Goal: Browse casually

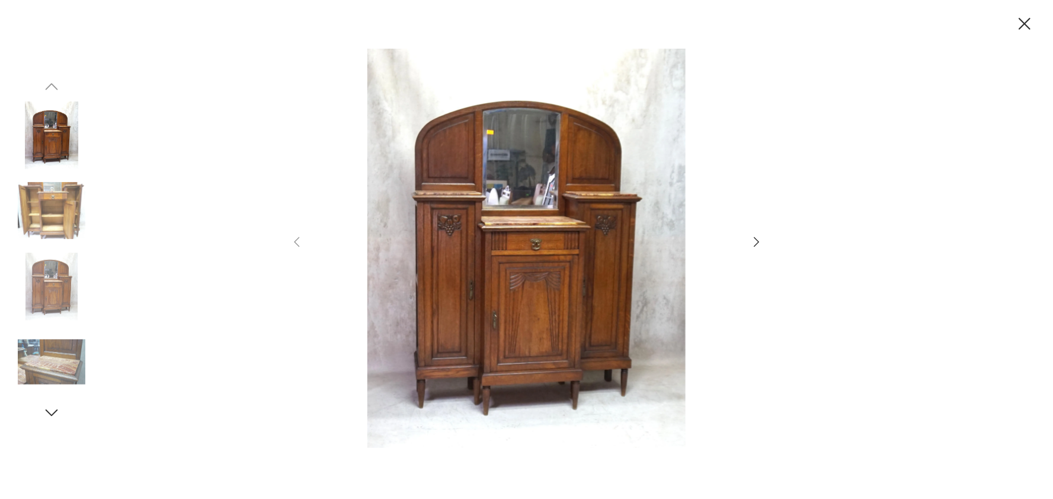
click at [755, 239] on icon "button" at bounding box center [757, 242] width 14 height 14
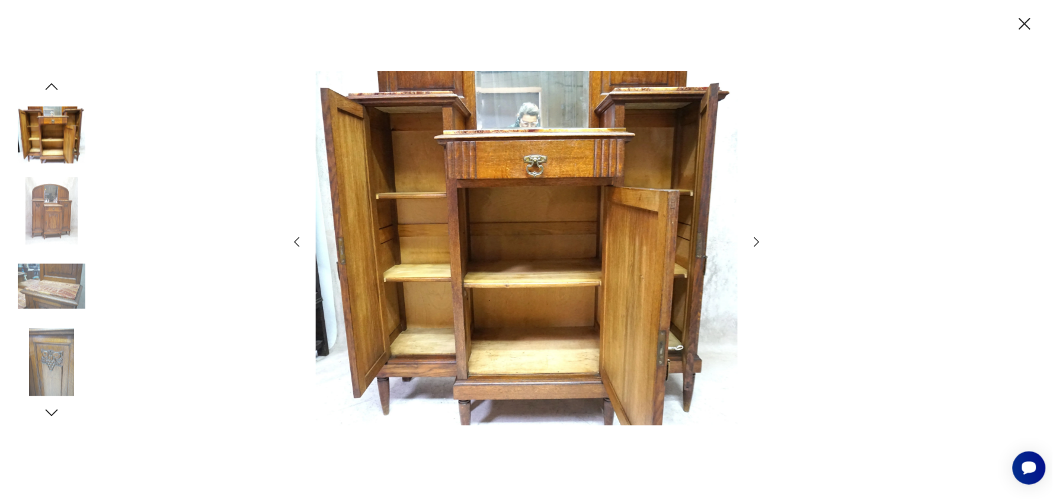
click at [757, 244] on icon "button" at bounding box center [756, 241] width 5 height 9
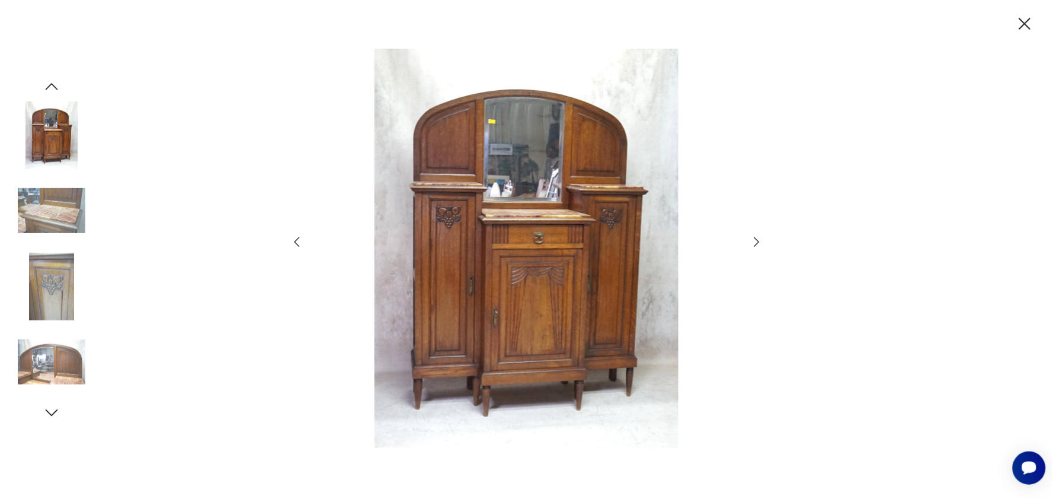
click at [757, 244] on icon "button" at bounding box center [756, 241] width 5 height 9
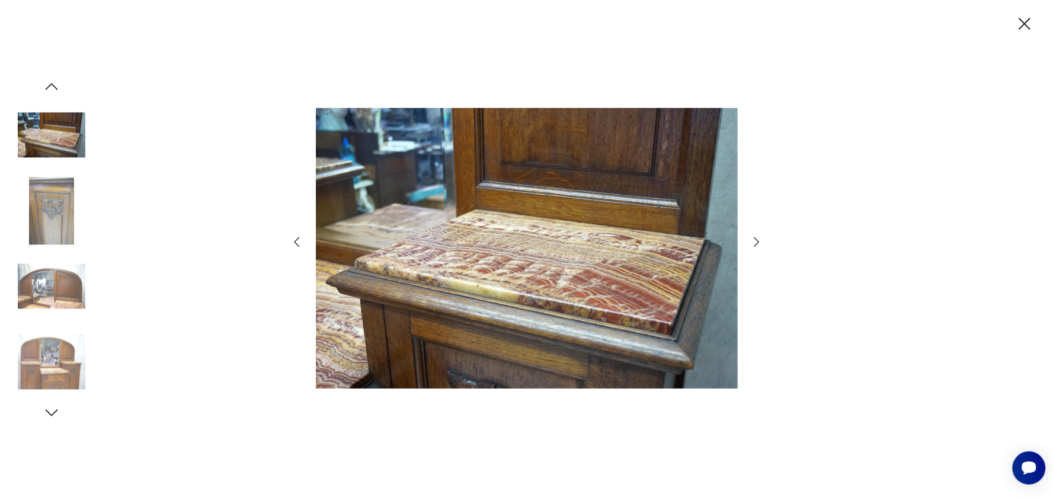
click at [757, 244] on icon "button" at bounding box center [756, 241] width 5 height 9
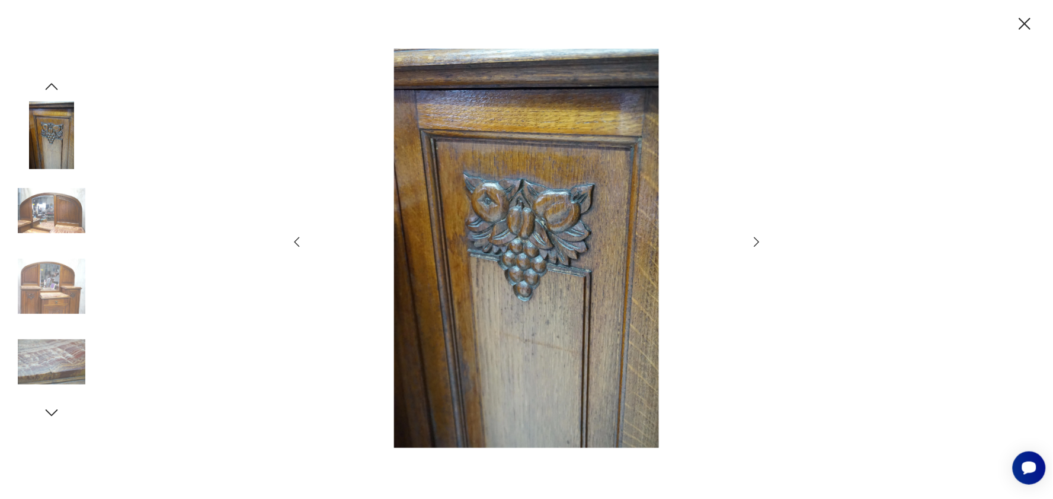
click at [756, 244] on icon "button" at bounding box center [756, 241] width 5 height 9
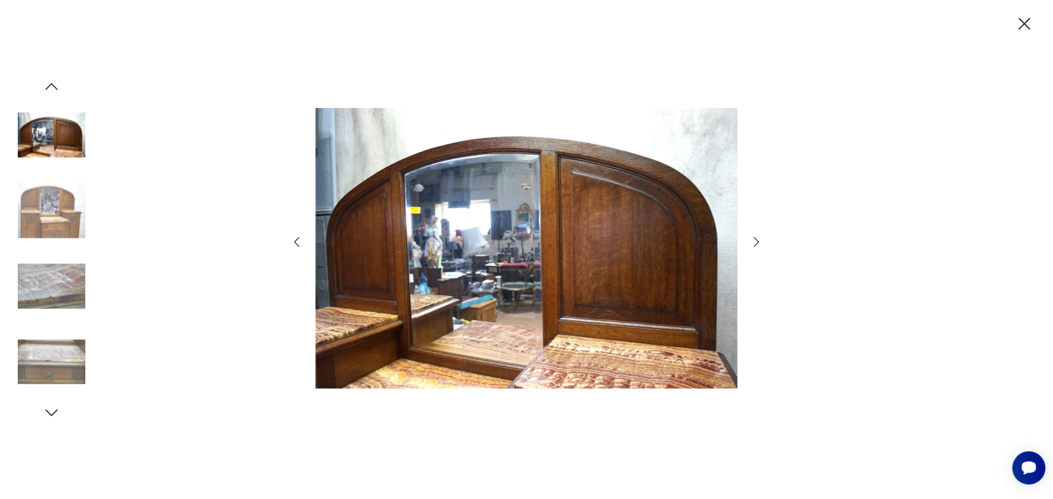
click at [756, 244] on icon "button" at bounding box center [756, 241] width 5 height 9
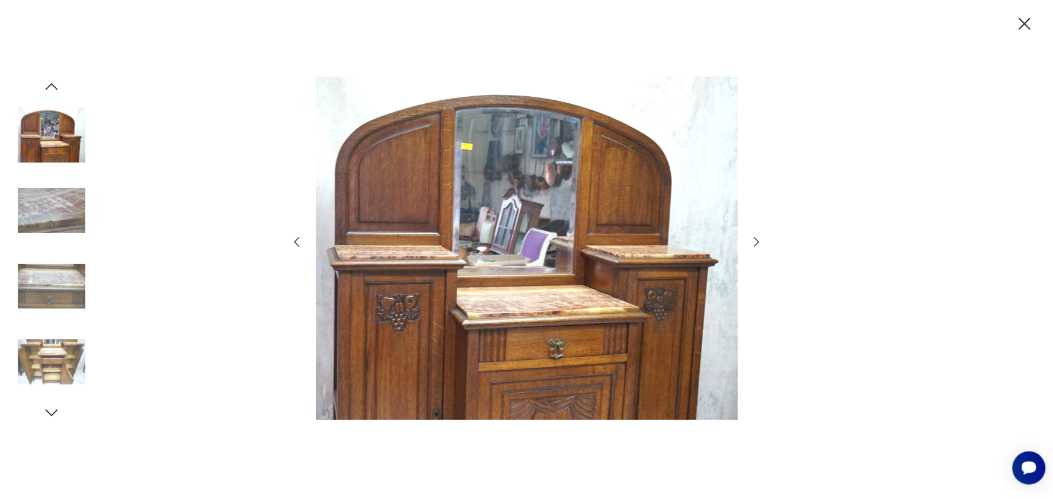
click at [756, 244] on icon "button" at bounding box center [756, 241] width 5 height 9
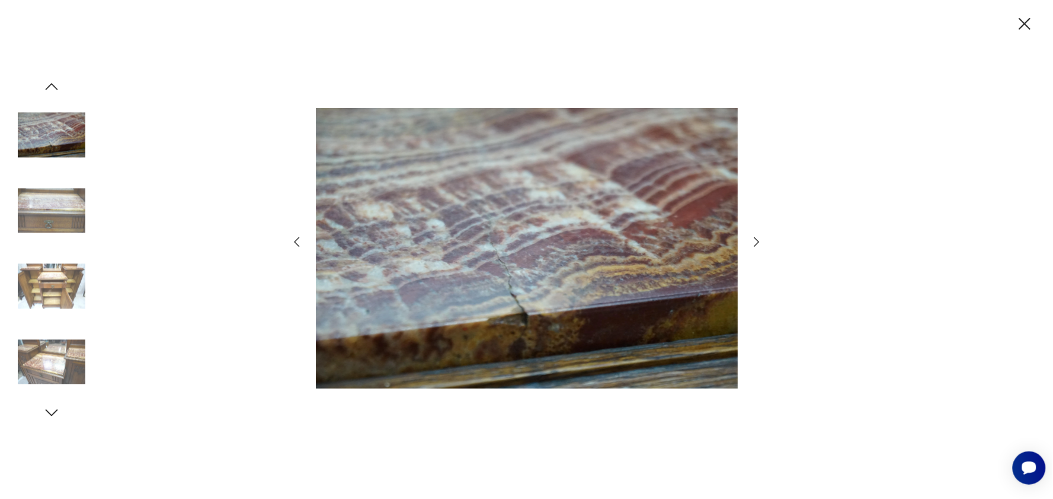
click at [756, 244] on icon "button" at bounding box center [756, 241] width 5 height 9
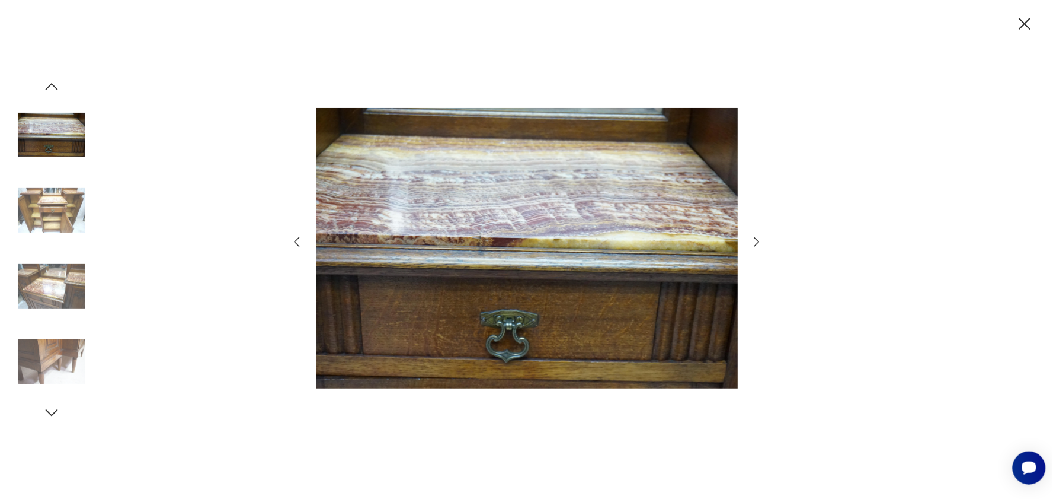
click at [756, 244] on icon "button" at bounding box center [756, 241] width 5 height 9
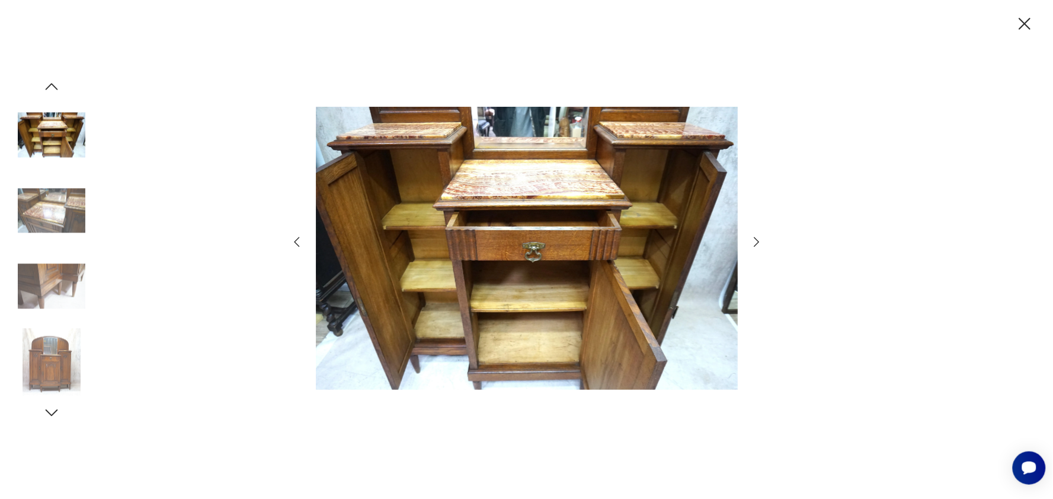
click at [756, 244] on icon "button" at bounding box center [756, 241] width 5 height 9
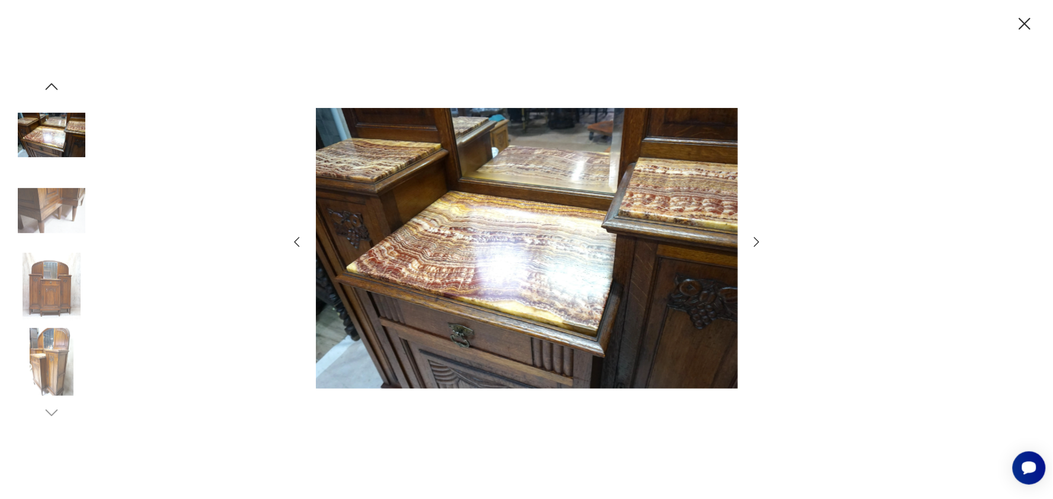
click at [756, 244] on icon "button" at bounding box center [756, 241] width 5 height 9
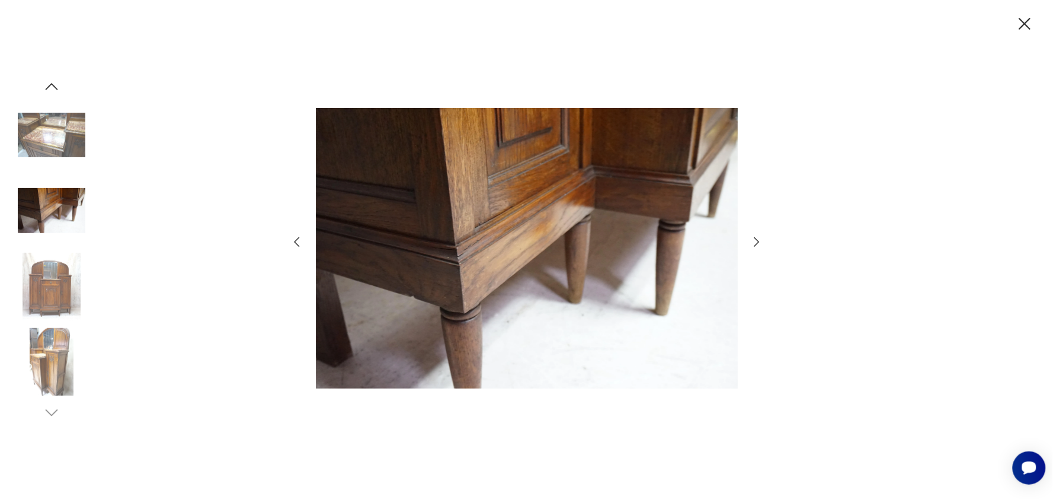
click at [1033, 24] on icon "button" at bounding box center [1025, 24] width 21 height 21
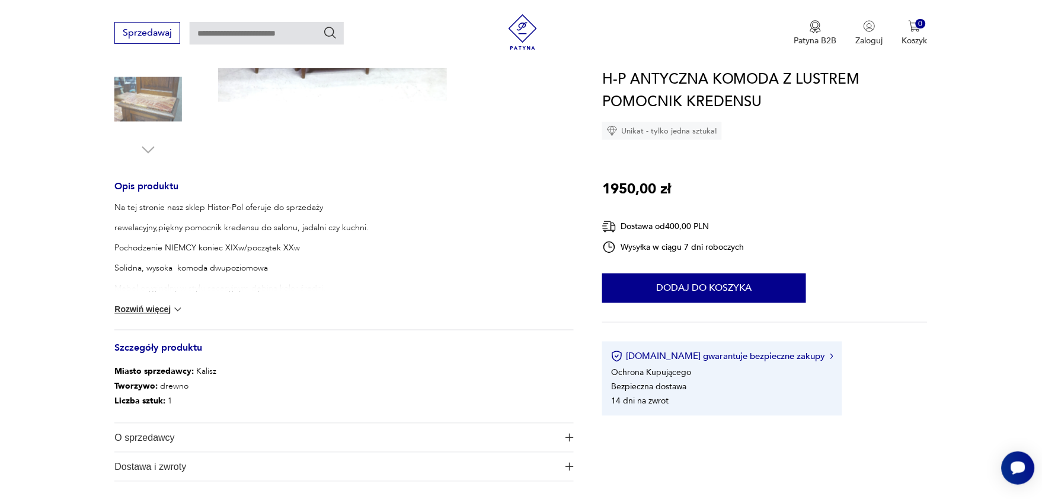
scroll to position [454, 0]
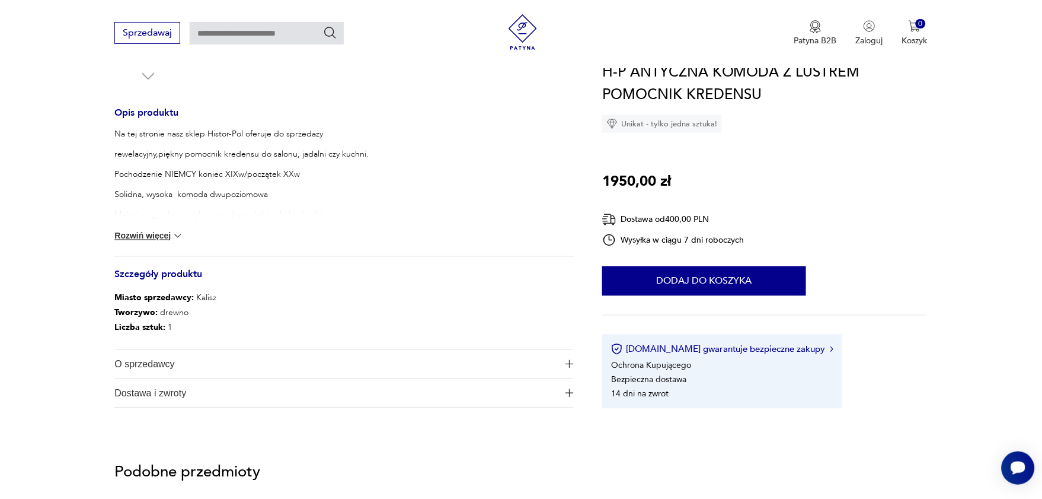
click at [157, 234] on button "Rozwiń więcej" at bounding box center [148, 236] width 69 height 12
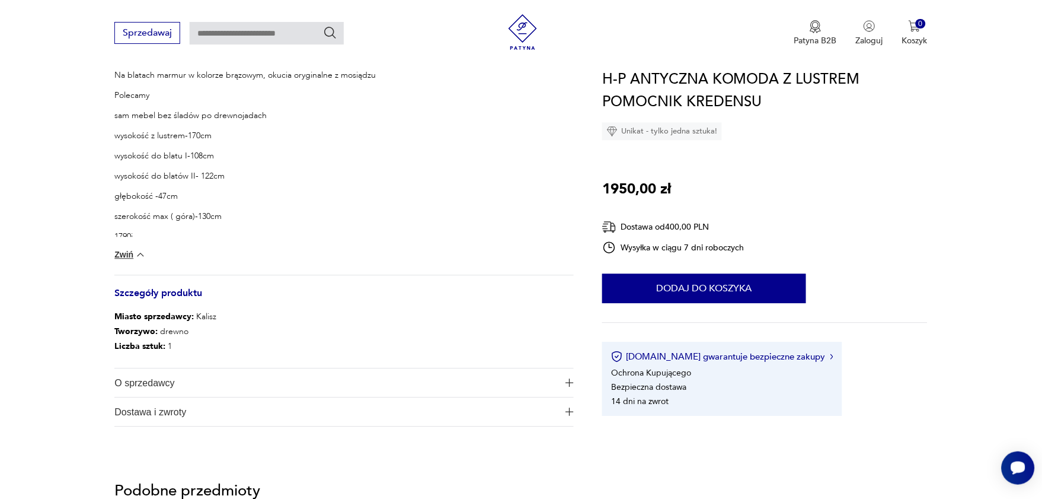
scroll to position [659, 0]
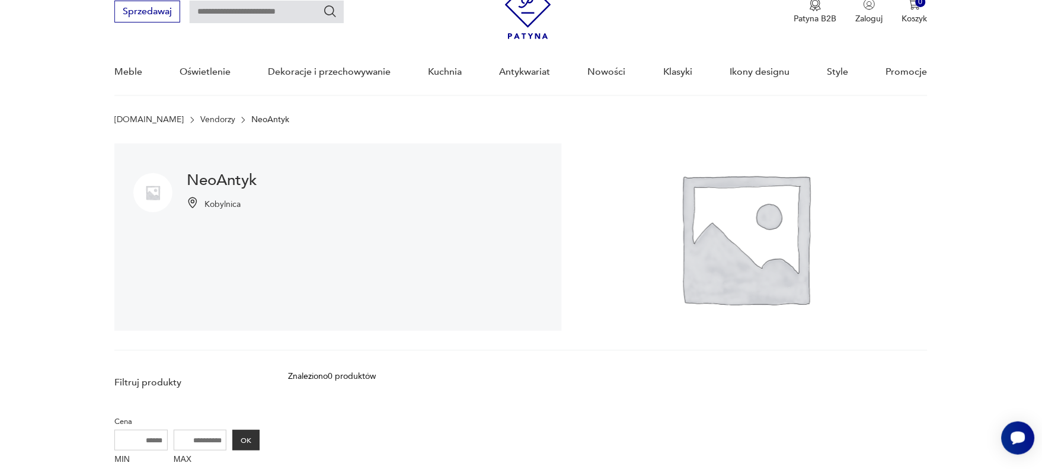
scroll to position [44, 0]
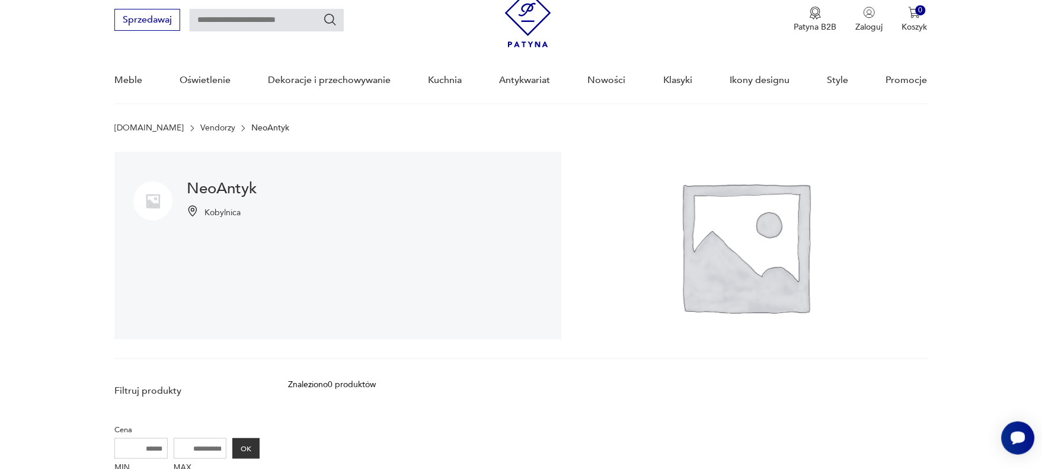
scroll to position [243, 0]
